Goal: Communication & Community: Share content

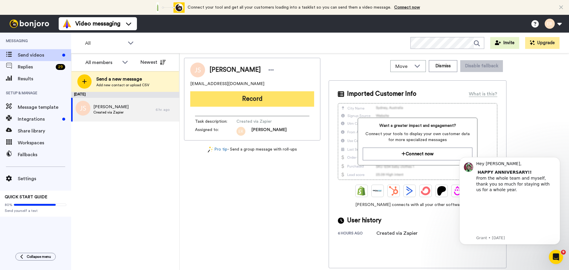
click at [243, 96] on button "Record" at bounding box center [252, 98] width 124 height 15
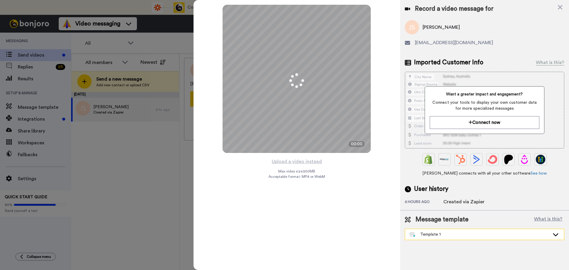
click at [454, 236] on div "Template 1" at bounding box center [480, 234] width 140 height 6
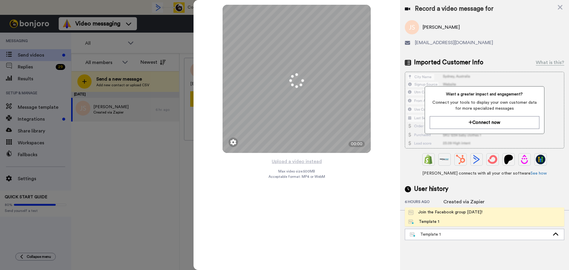
click at [436, 212] on div "Join the Facebook group [DATE]!" at bounding box center [445, 212] width 74 height 6
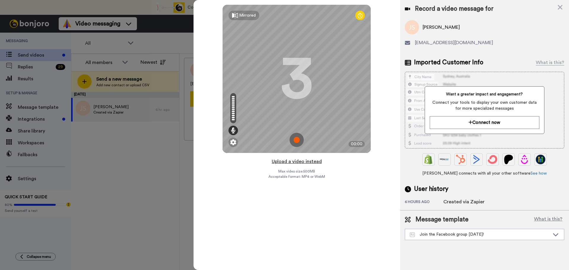
click at [306, 162] on button "Upload a video instead" at bounding box center [297, 162] width 54 height 8
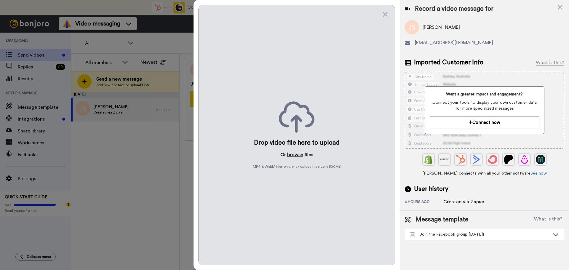
click at [297, 156] on button "browse" at bounding box center [295, 154] width 16 height 7
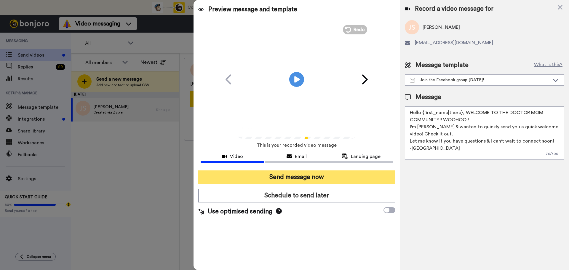
click at [290, 182] on button "Send message now" at bounding box center [296, 177] width 197 height 14
